Goal: Find specific page/section

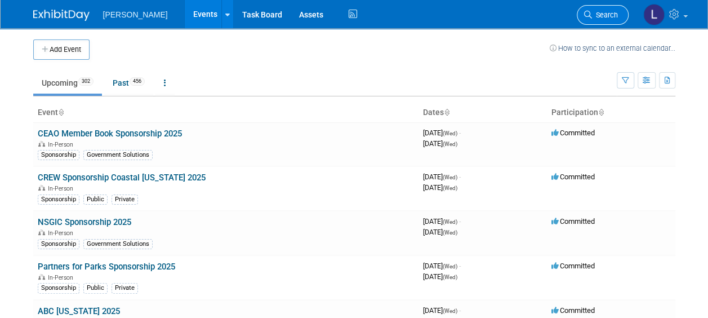
click at [605, 18] on span "Search" at bounding box center [605, 15] width 26 height 8
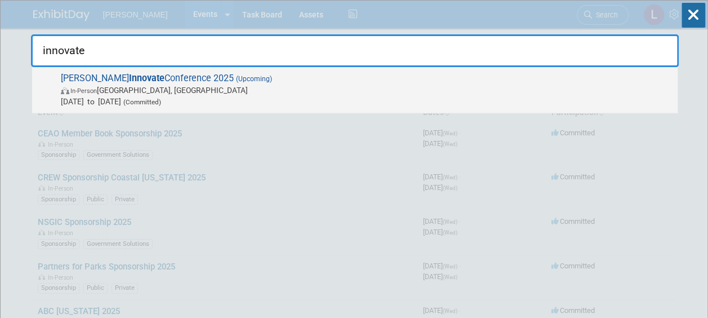
type input "innovate"
click at [472, 87] on span "In-Person [GEOGRAPHIC_DATA], [GEOGRAPHIC_DATA]" at bounding box center [366, 89] width 611 height 11
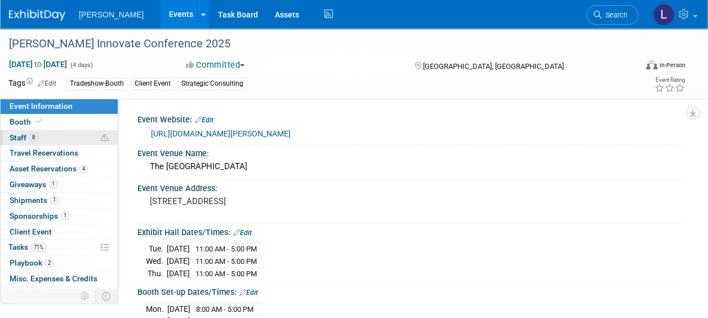
click at [14, 139] on span "Staff 8" at bounding box center [24, 137] width 28 height 9
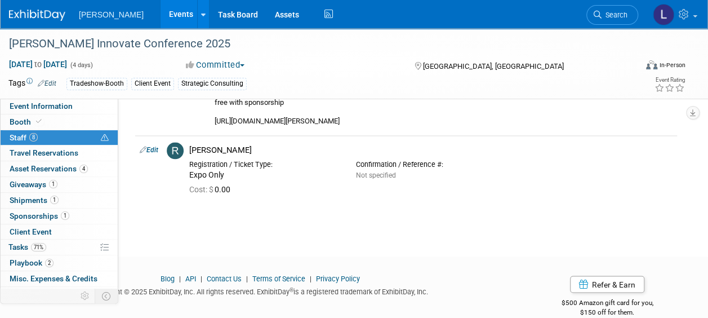
scroll to position [832, 0]
